Goal: Connect with others: Connect with others

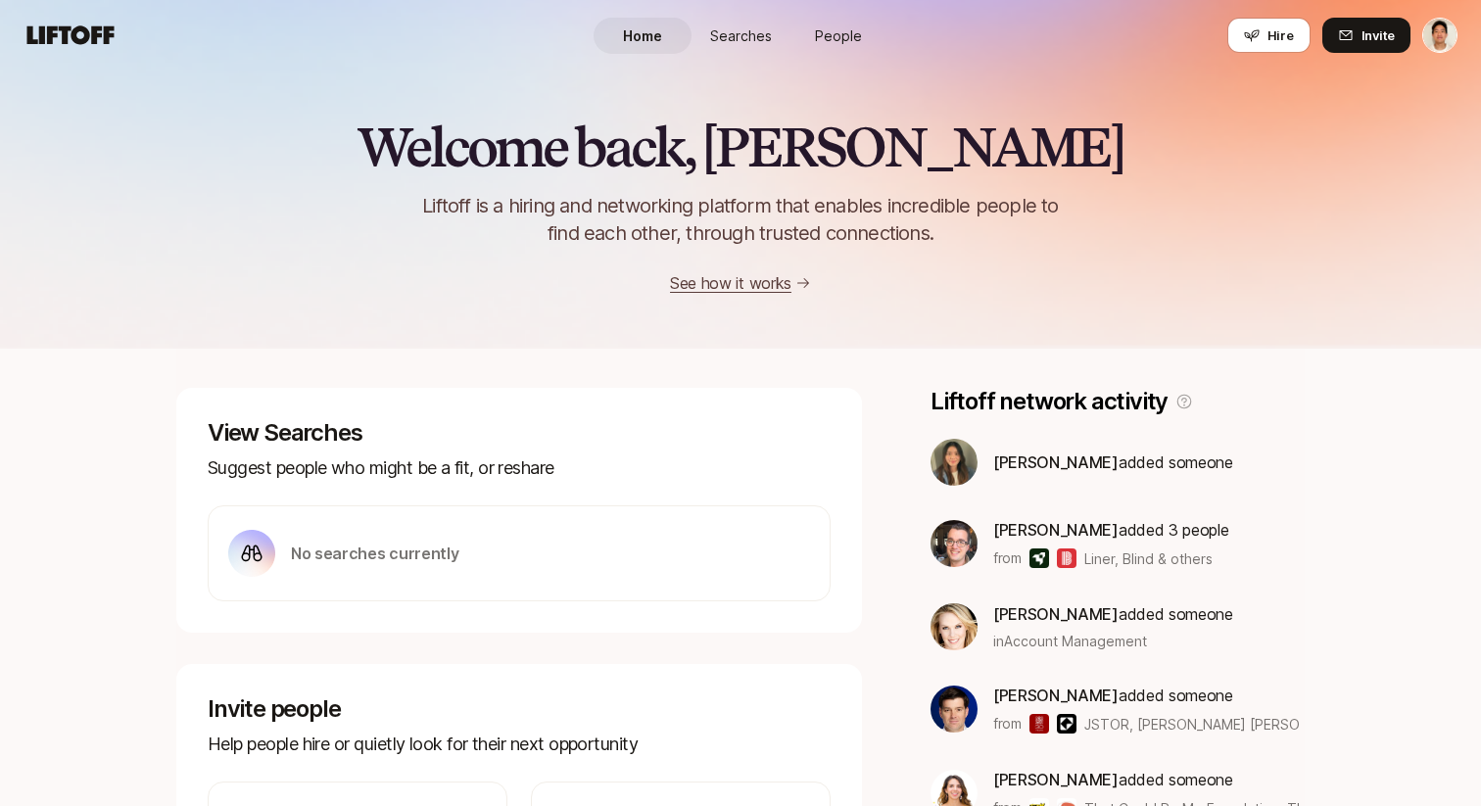
click at [840, 42] on span "People" at bounding box center [838, 35] width 47 height 21
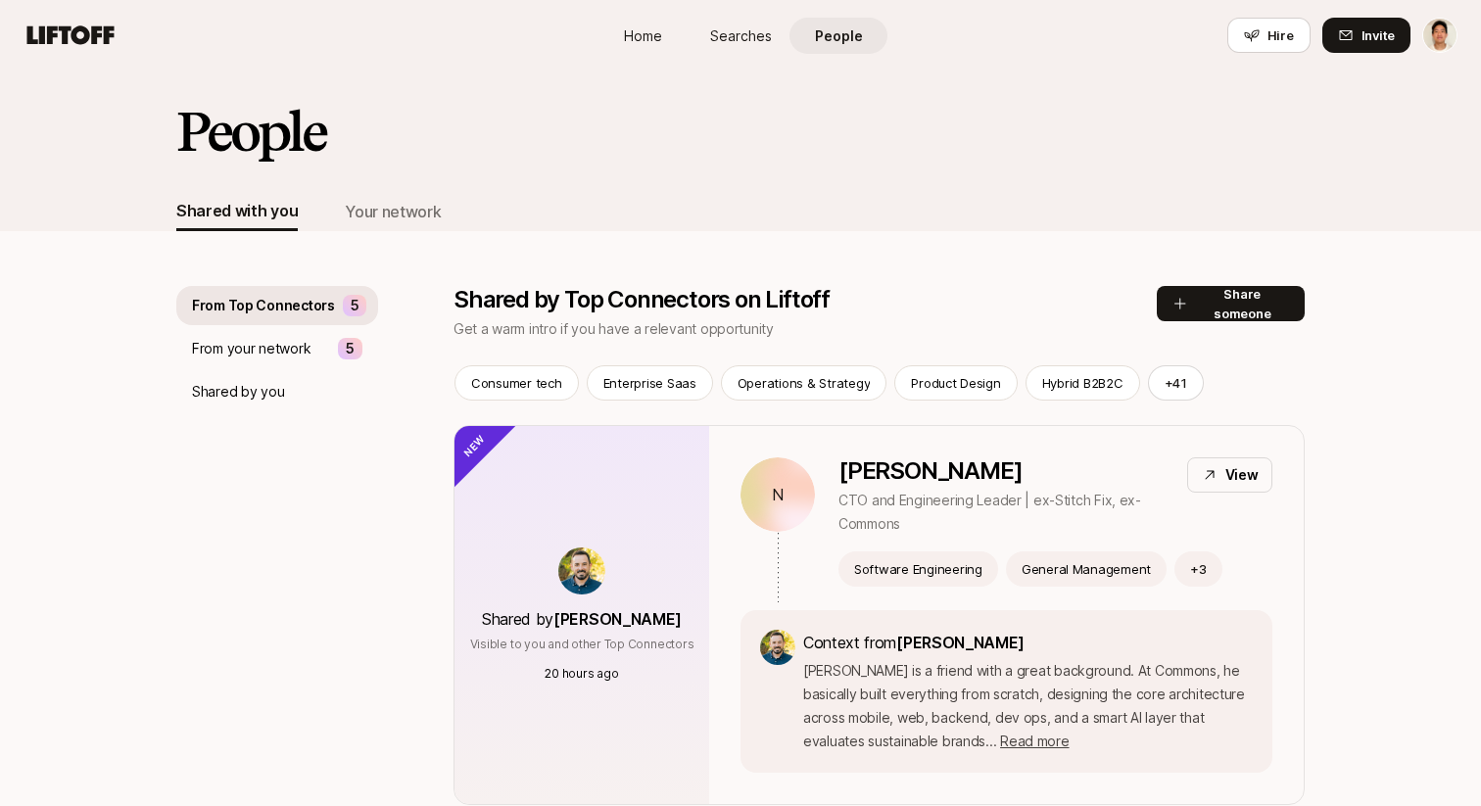
click at [252, 351] on p "From your network" at bounding box center [251, 349] width 119 height 24
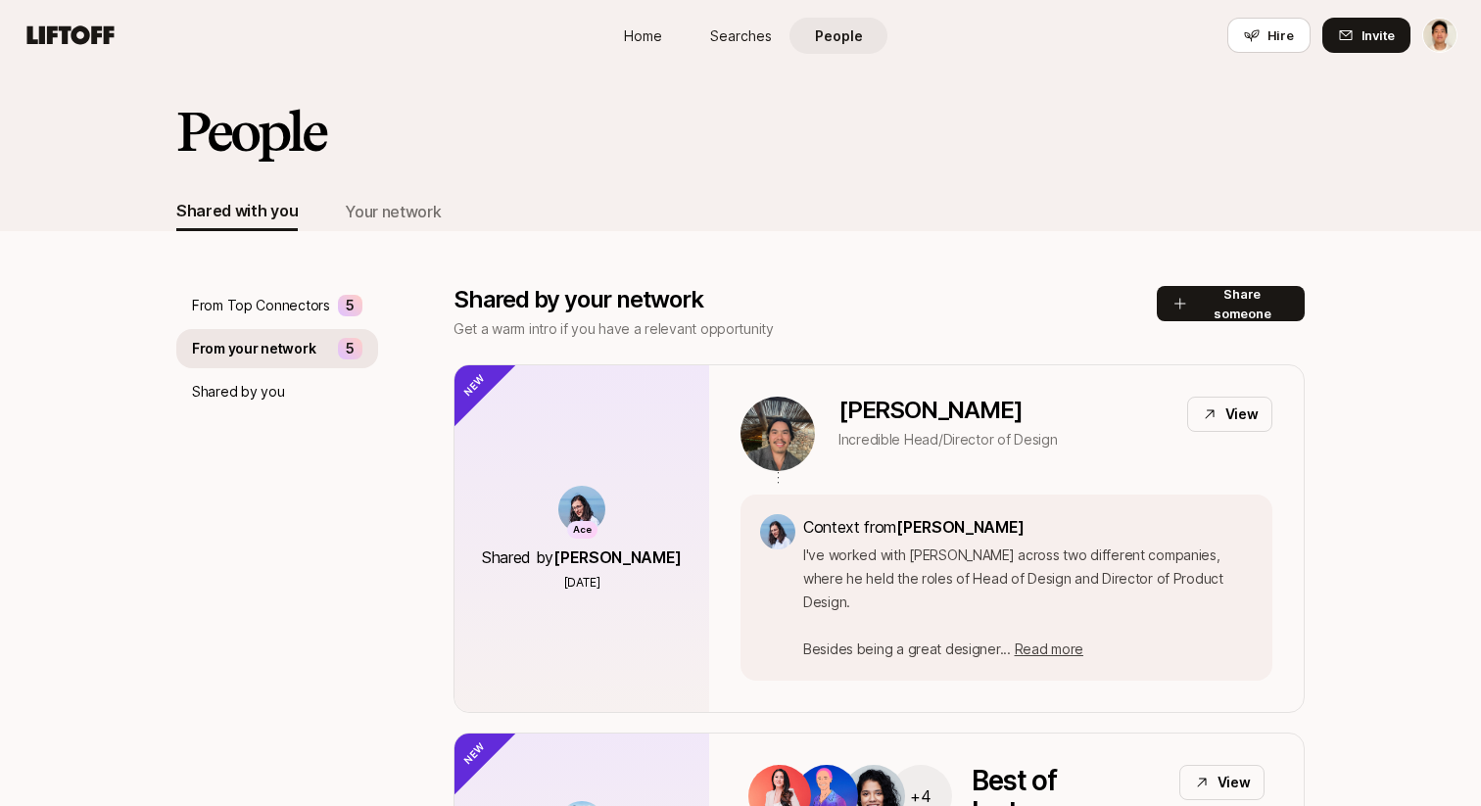
click at [262, 304] on p "From Top Connectors" at bounding box center [261, 306] width 138 height 24
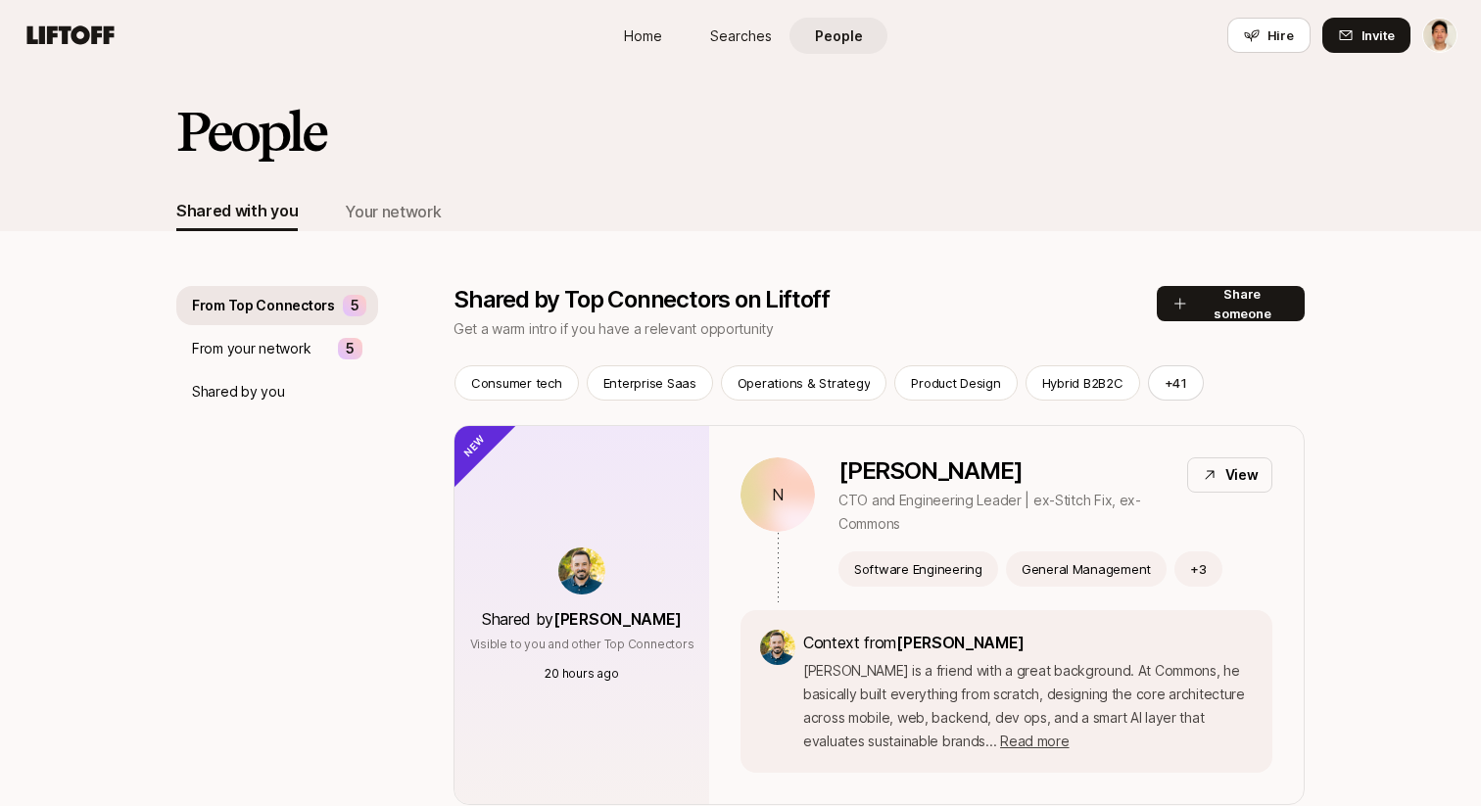
click at [303, 351] on p "From your network" at bounding box center [251, 349] width 119 height 24
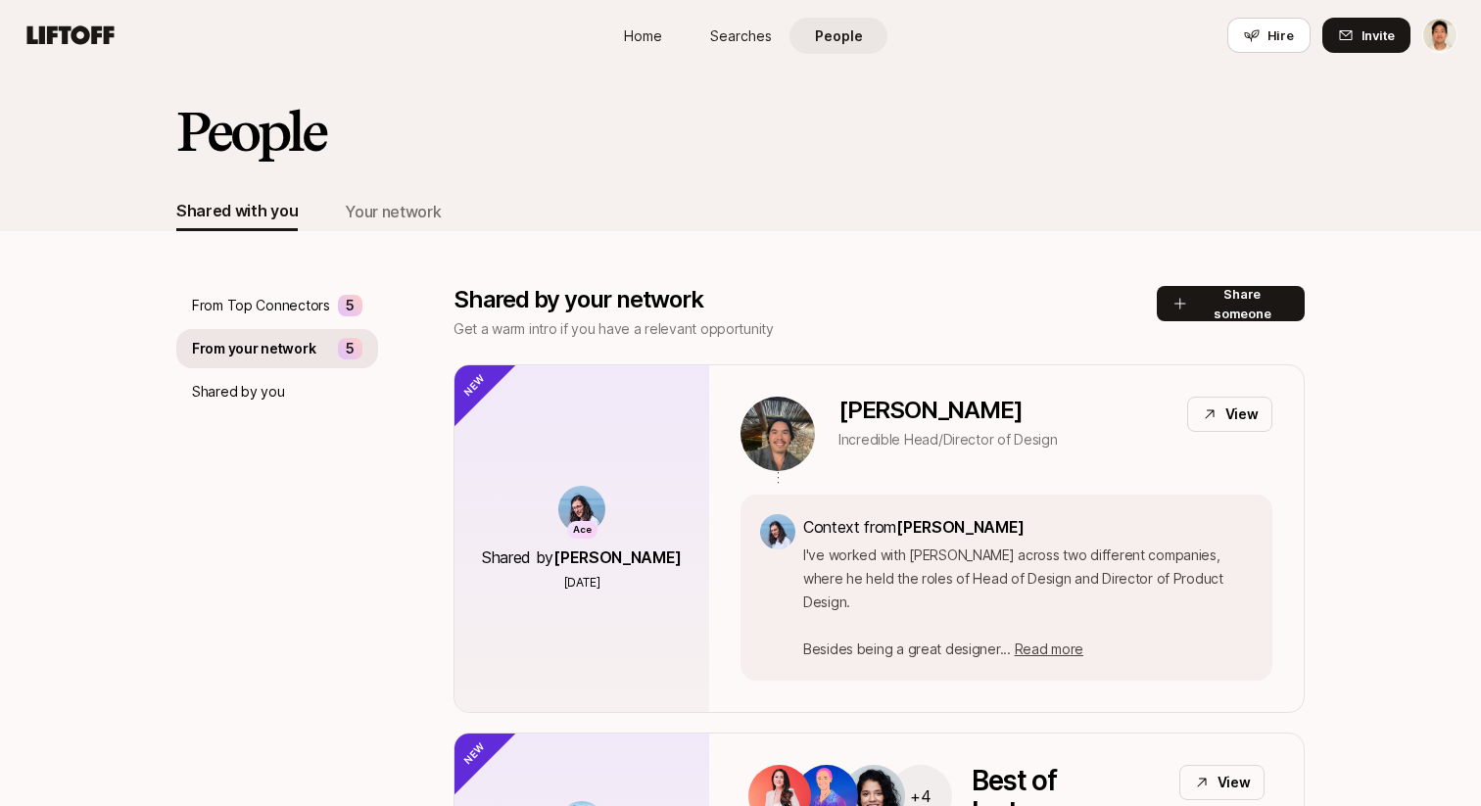
click at [275, 301] on p "From Top Connectors" at bounding box center [261, 306] width 138 height 24
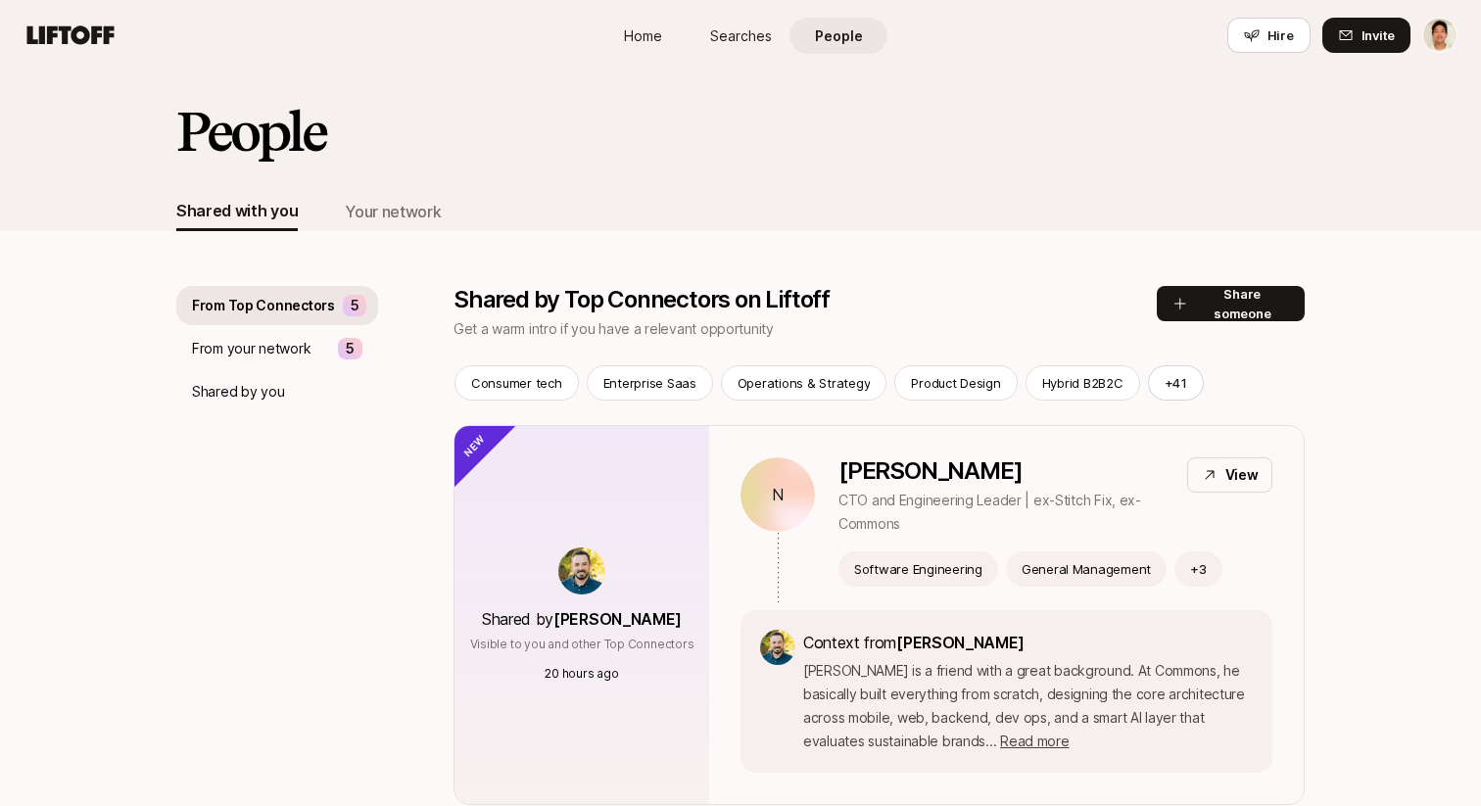
click at [644, 34] on span "Home" at bounding box center [643, 35] width 38 height 21
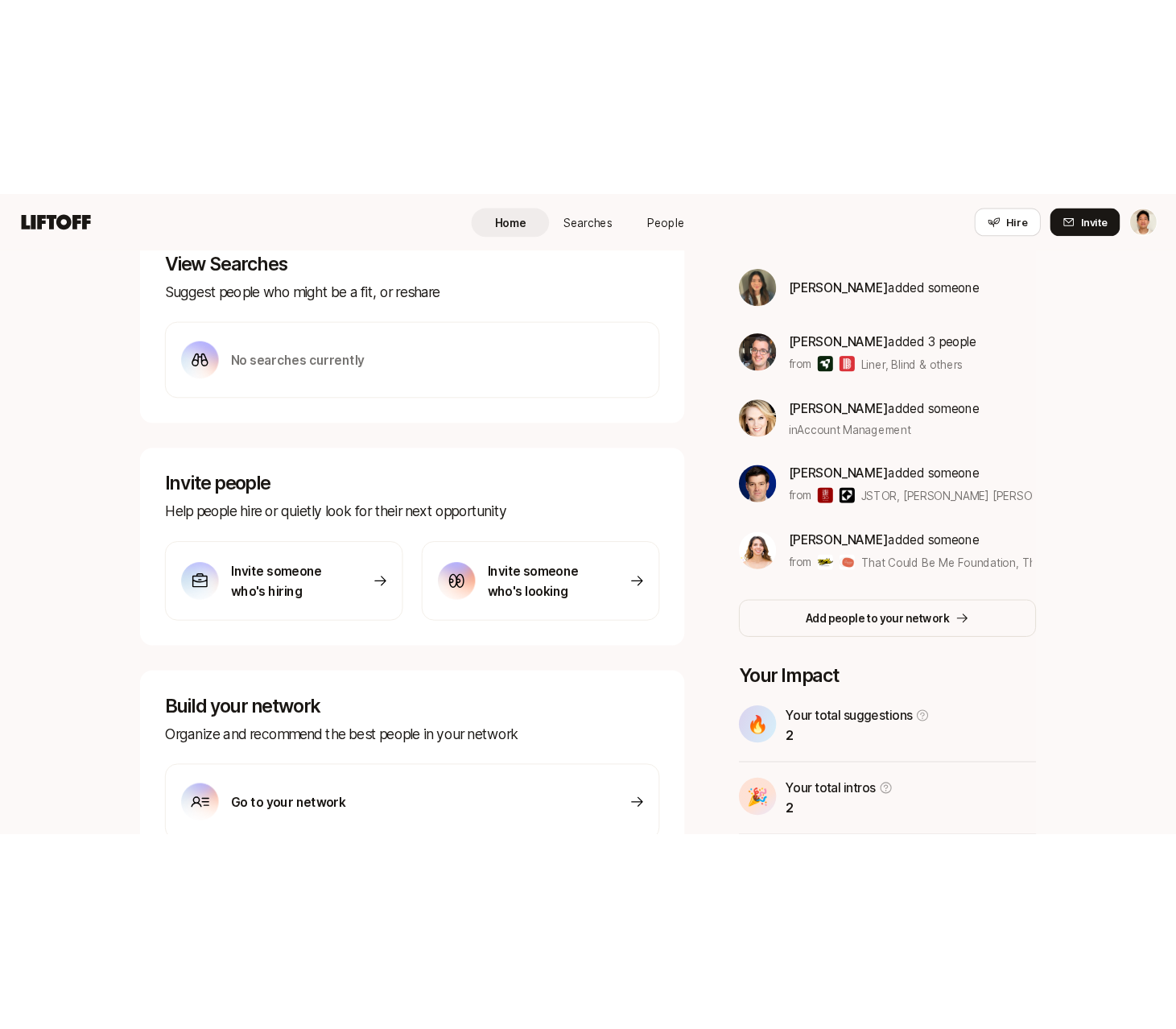
scroll to position [39, 0]
